Goal: Navigation & Orientation: Find specific page/section

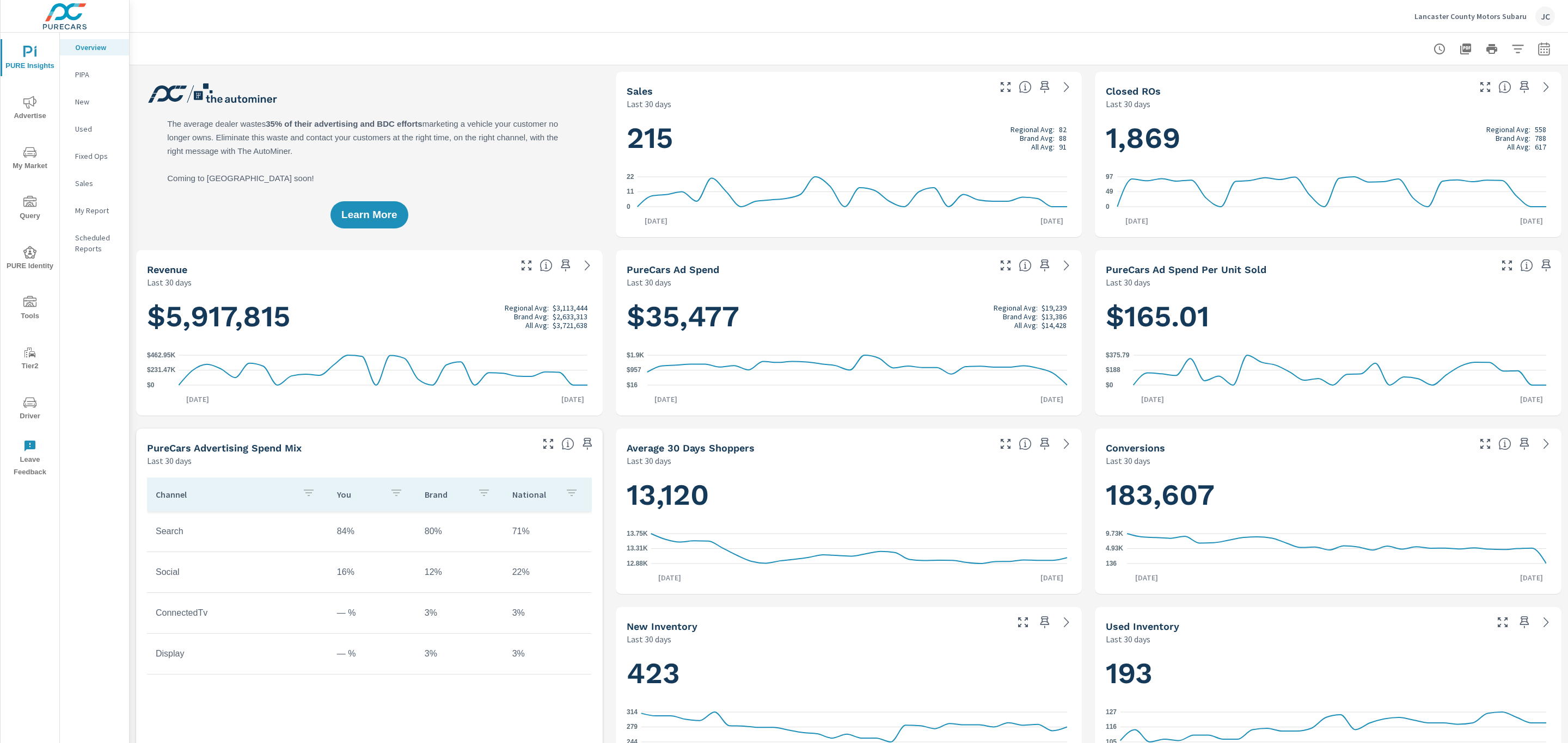
click at [1459, 14] on p "Lancaster County Motors Subaru" at bounding box center [1471, 16] width 112 height 10
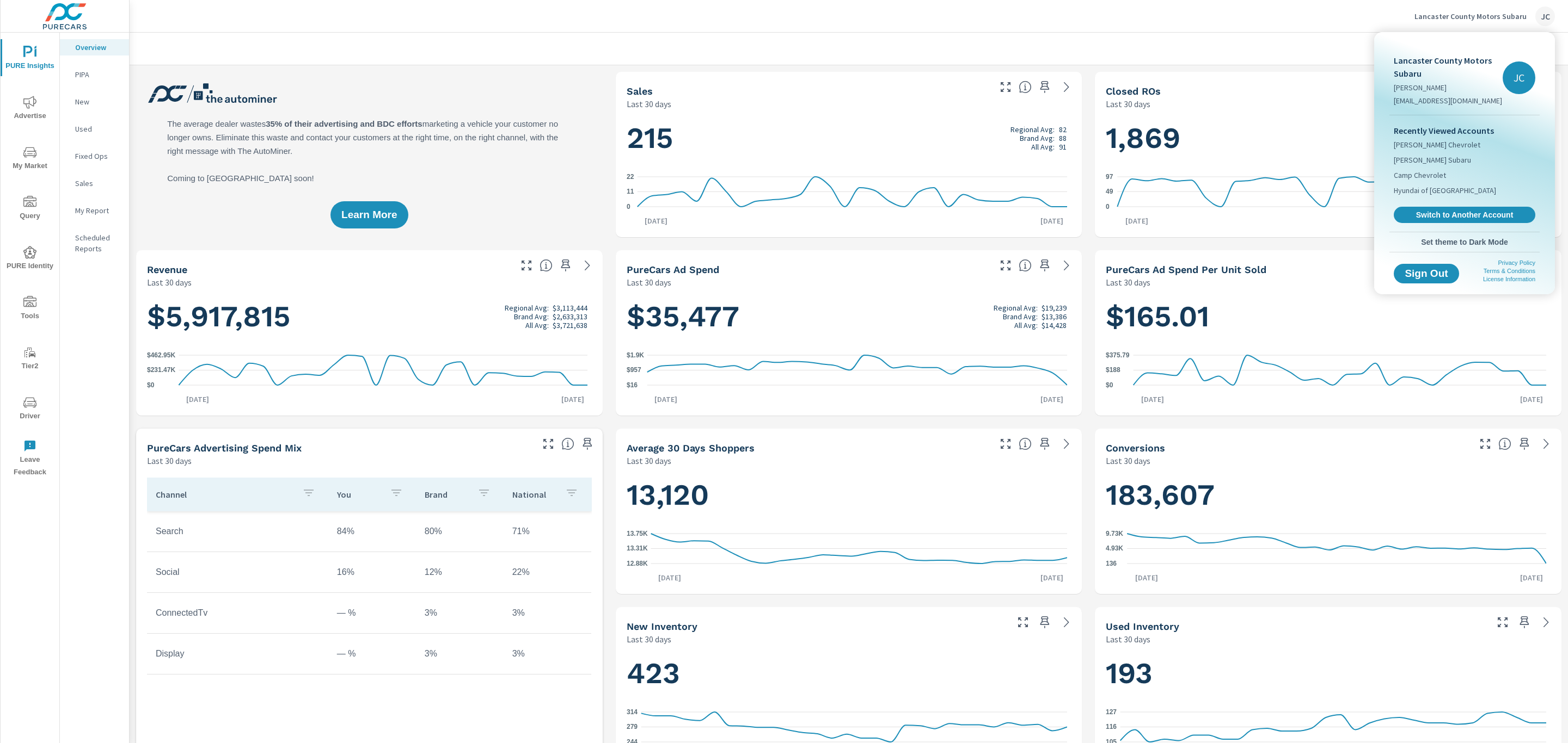
scroll to position [449, 0]
click at [1451, 213] on span "Switch to Another Account" at bounding box center [1464, 215] width 133 height 10
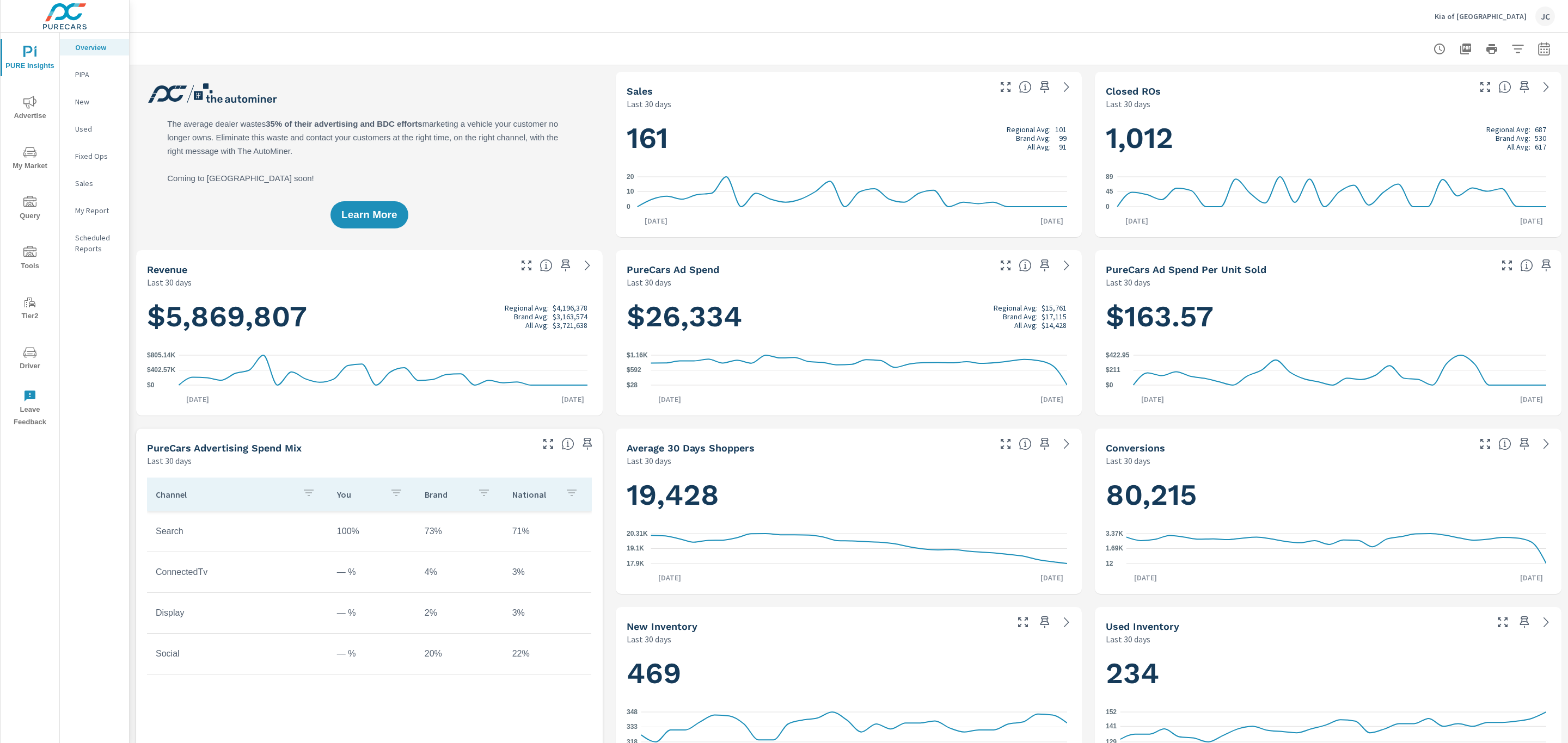
scroll to position [326, 0]
click at [40, 360] on span "Driver" at bounding box center [30, 358] width 53 height 26
